Goal: Information Seeking & Learning: Understand process/instructions

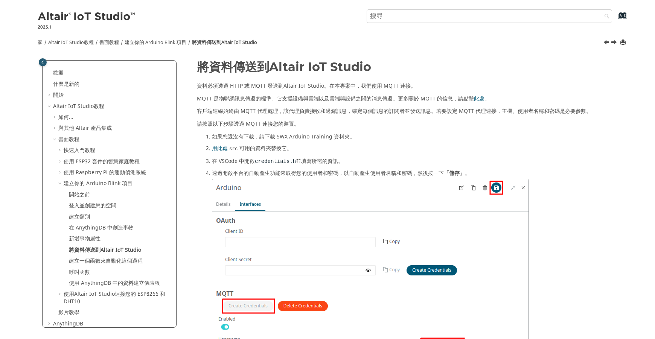
click at [385, 115] on div "資料必須透過 HTTP 或 MQTT 發送到 Altair IoT Studio 。在本專案中，我們使用 MQTT 連接。 MQTT 是物聯網訊息傳遞的標準。…" at bounding box center [405, 104] width 416 height 45
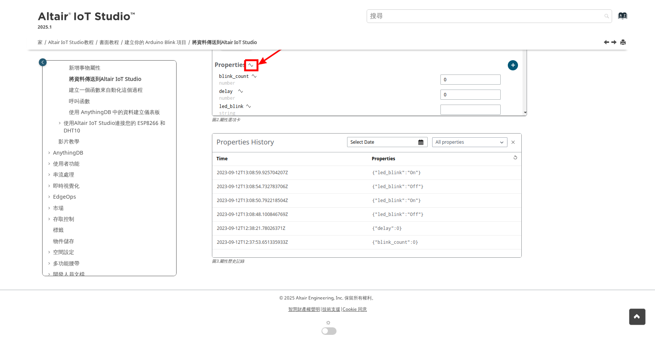
scroll to position [205, 0]
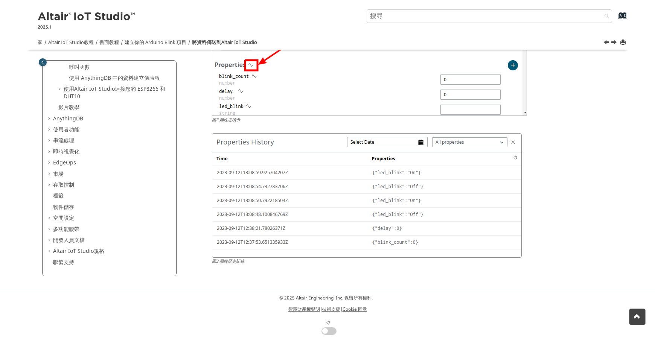
click at [49, 152] on span "目錄" at bounding box center [50, 152] width 6 height 8
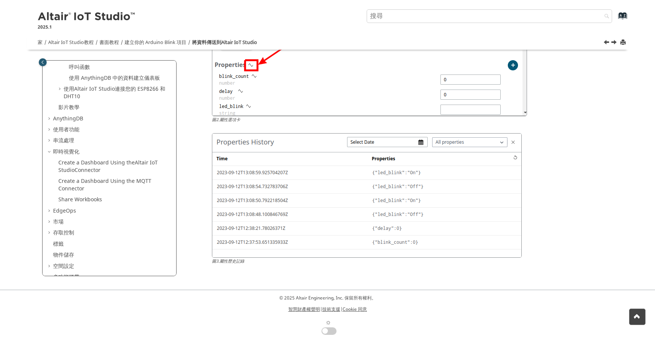
click at [47, 151] on span "目錄" at bounding box center [50, 152] width 6 height 8
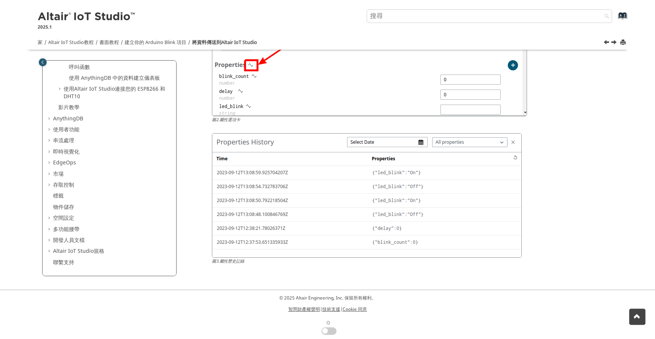
click at [49, 248] on span "目錄" at bounding box center [50, 252] width 6 height 8
click at [49, 251] on span "目錄" at bounding box center [50, 252] width 6 height 8
click at [49, 138] on span "目錄" at bounding box center [50, 141] width 6 height 8
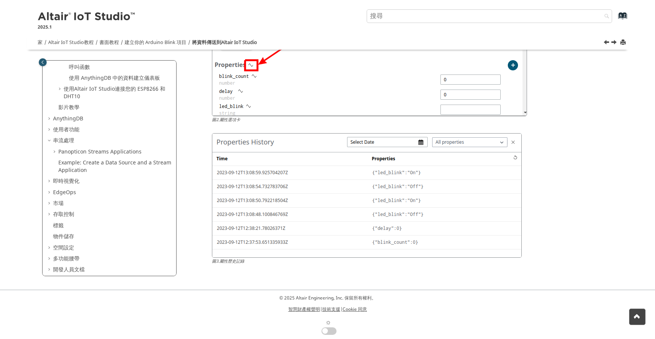
click at [49, 138] on span "目錄" at bounding box center [50, 141] width 6 height 8
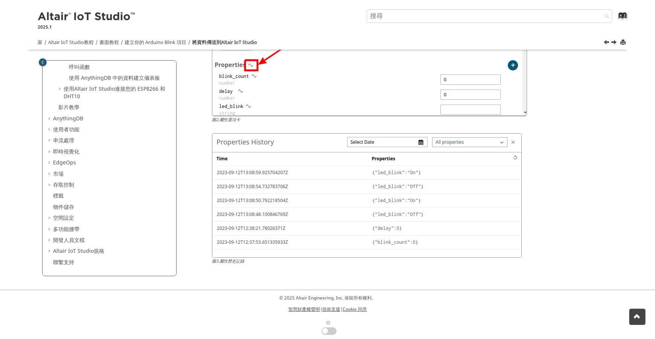
click at [48, 131] on span "目錄" at bounding box center [50, 130] width 6 height 8
click at [48, 130] on span "目錄" at bounding box center [50, 130] width 6 height 8
click at [49, 137] on span "目錄" at bounding box center [50, 141] width 6 height 8
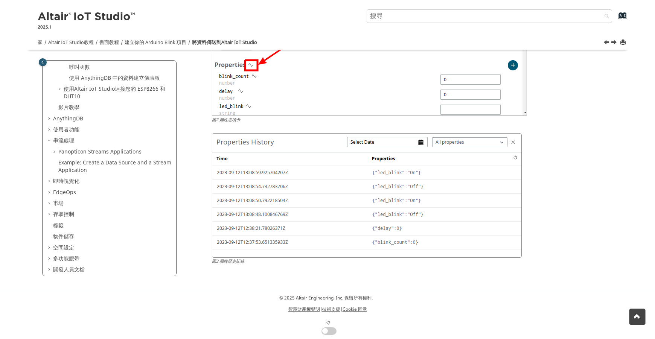
click at [49, 137] on span "目錄" at bounding box center [50, 141] width 6 height 8
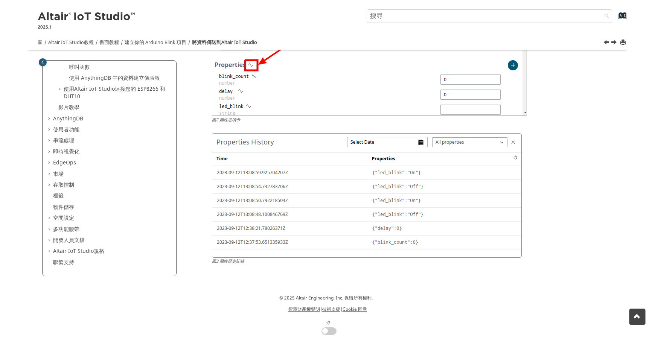
click at [51, 117] on span "目錄" at bounding box center [50, 119] width 6 height 8
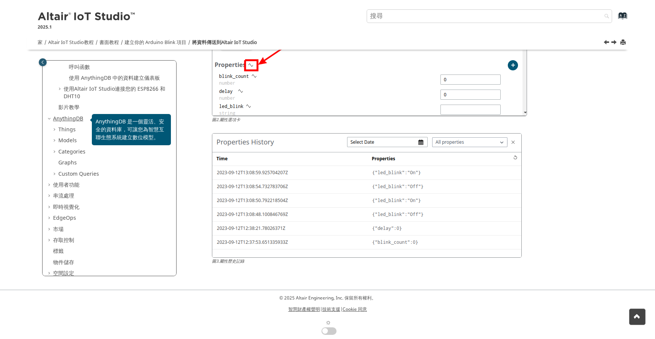
click at [64, 117] on font "AnythingDB" at bounding box center [68, 119] width 30 height 8
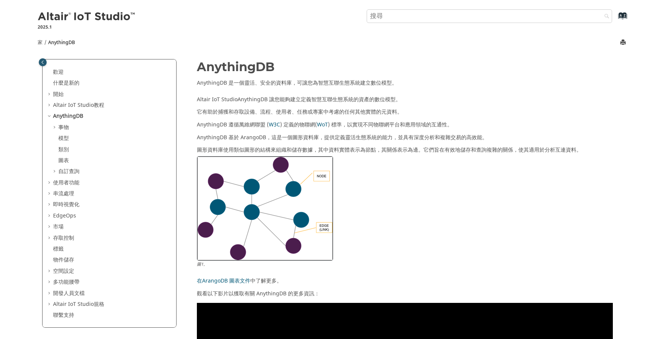
click at [49, 183] on span "目錄" at bounding box center [50, 183] width 6 height 8
click at [46, 194] on div "歡迎 什麼是新的 View new features for Altair IoT Studio 's latest release. 開始 Learn ho…" at bounding box center [110, 193] width 134 height 268
click at [50, 201] on span "目錄" at bounding box center [50, 205] width 6 height 8
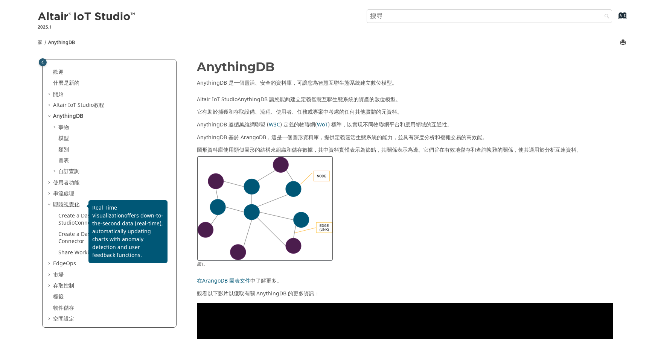
click at [61, 202] on font "即時視覺化" at bounding box center [66, 205] width 26 height 8
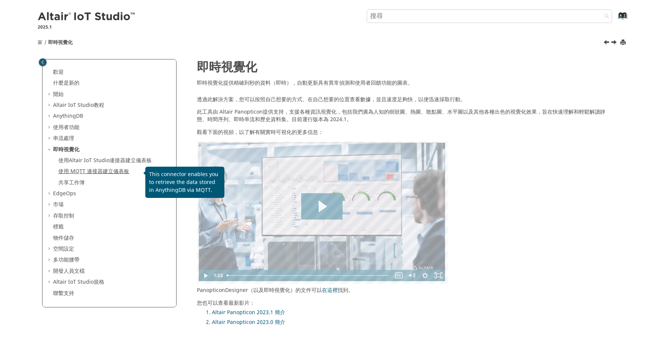
click at [85, 170] on font "使用 MQTT 連接器建立儀表板" at bounding box center [93, 171] width 71 height 8
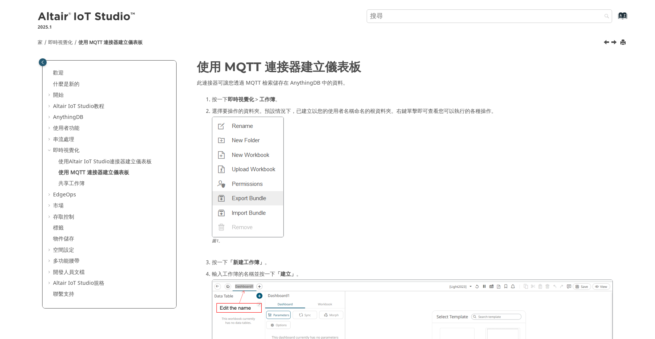
drag, startPoint x: 366, startPoint y: 167, endPoint x: 407, endPoint y: 145, distance: 46.1
click at [407, 145] on div at bounding box center [412, 177] width 401 height 121
click at [70, 14] on img at bounding box center [87, 17] width 99 height 12
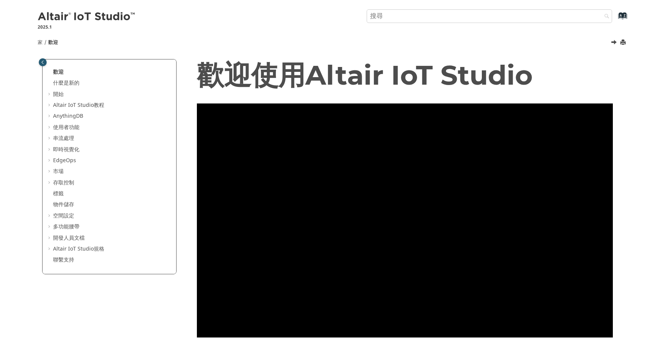
click at [415, 19] on input "搜尋查詢" at bounding box center [489, 16] width 246 height 14
